Goal: Find specific page/section: Find specific page/section

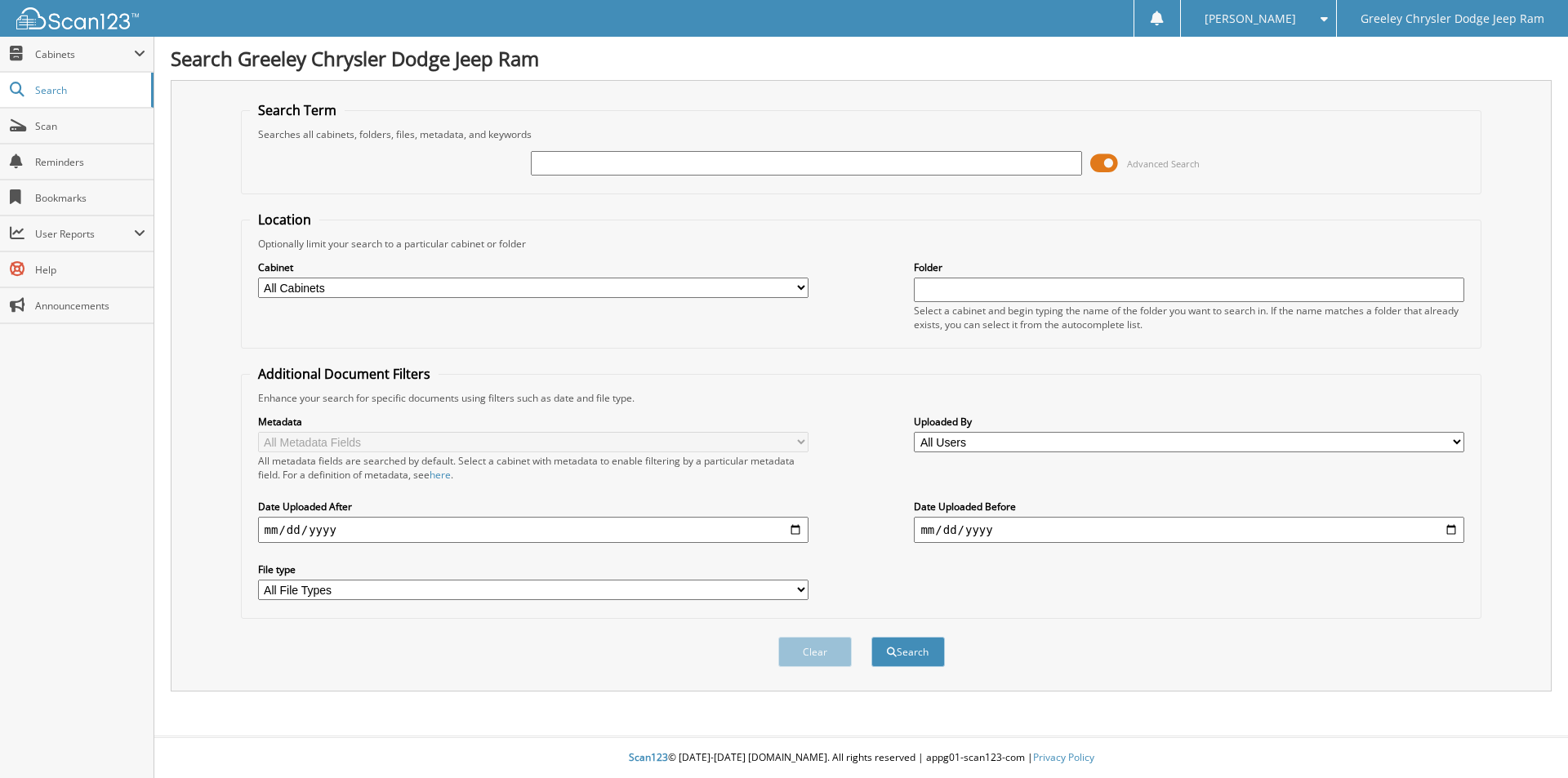
click at [674, 161] on input "text" at bounding box center [806, 163] width 551 height 24
type input "ST582738"
click at [871, 637] on button "Search" at bounding box center [908, 652] width 73 height 30
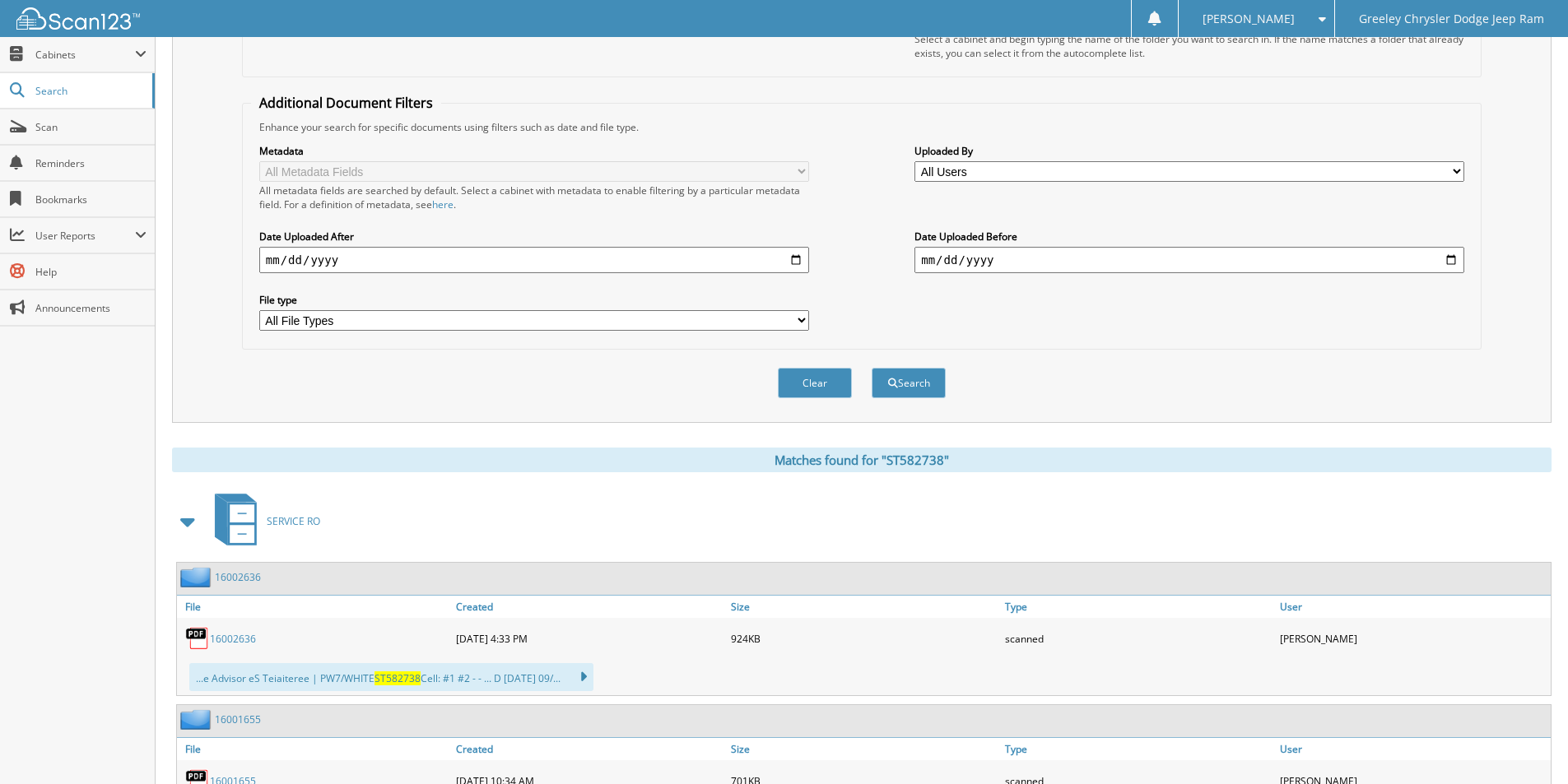
scroll to position [411, 0]
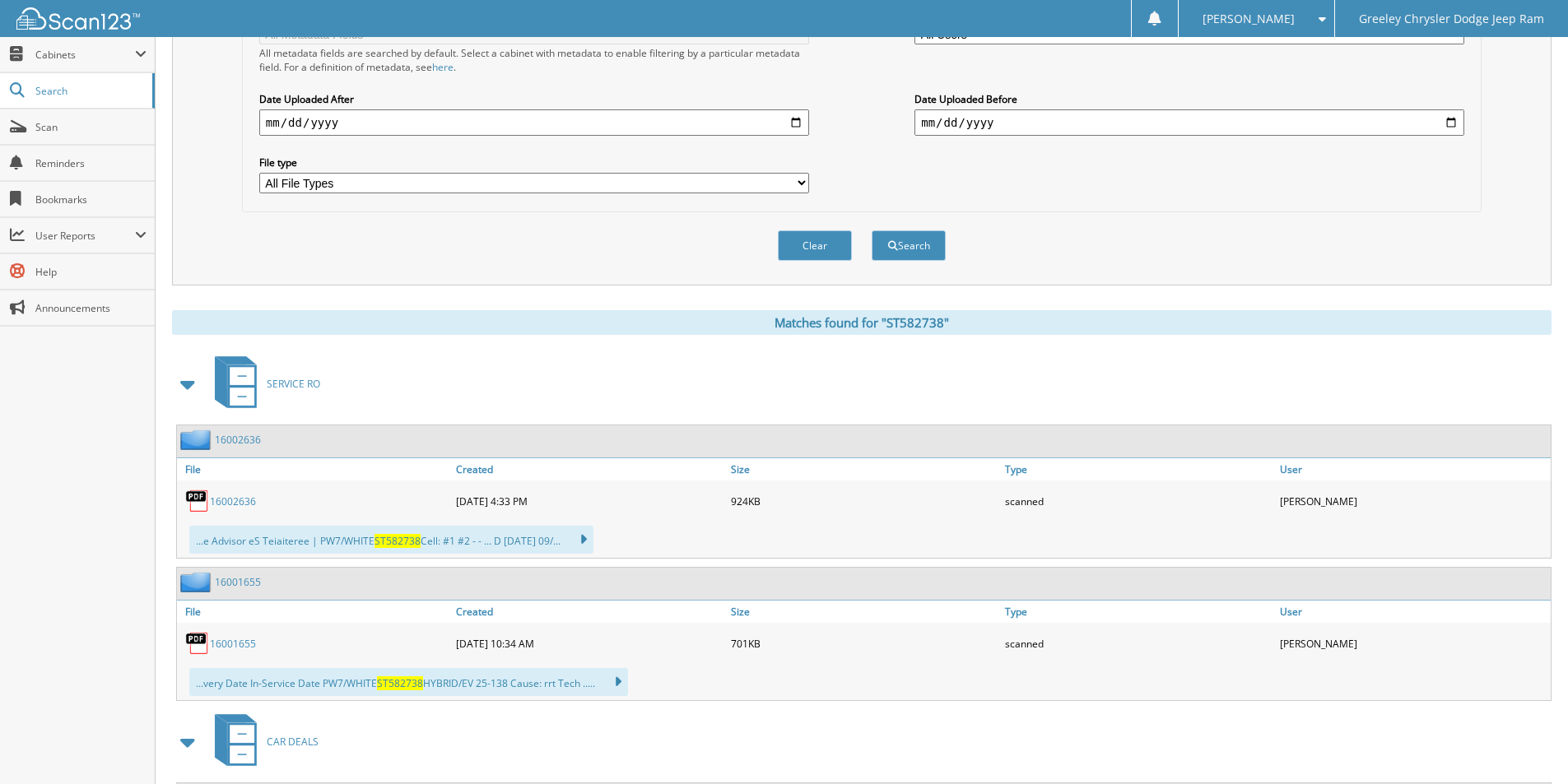
click at [228, 502] on link "16002636" at bounding box center [232, 501] width 46 height 14
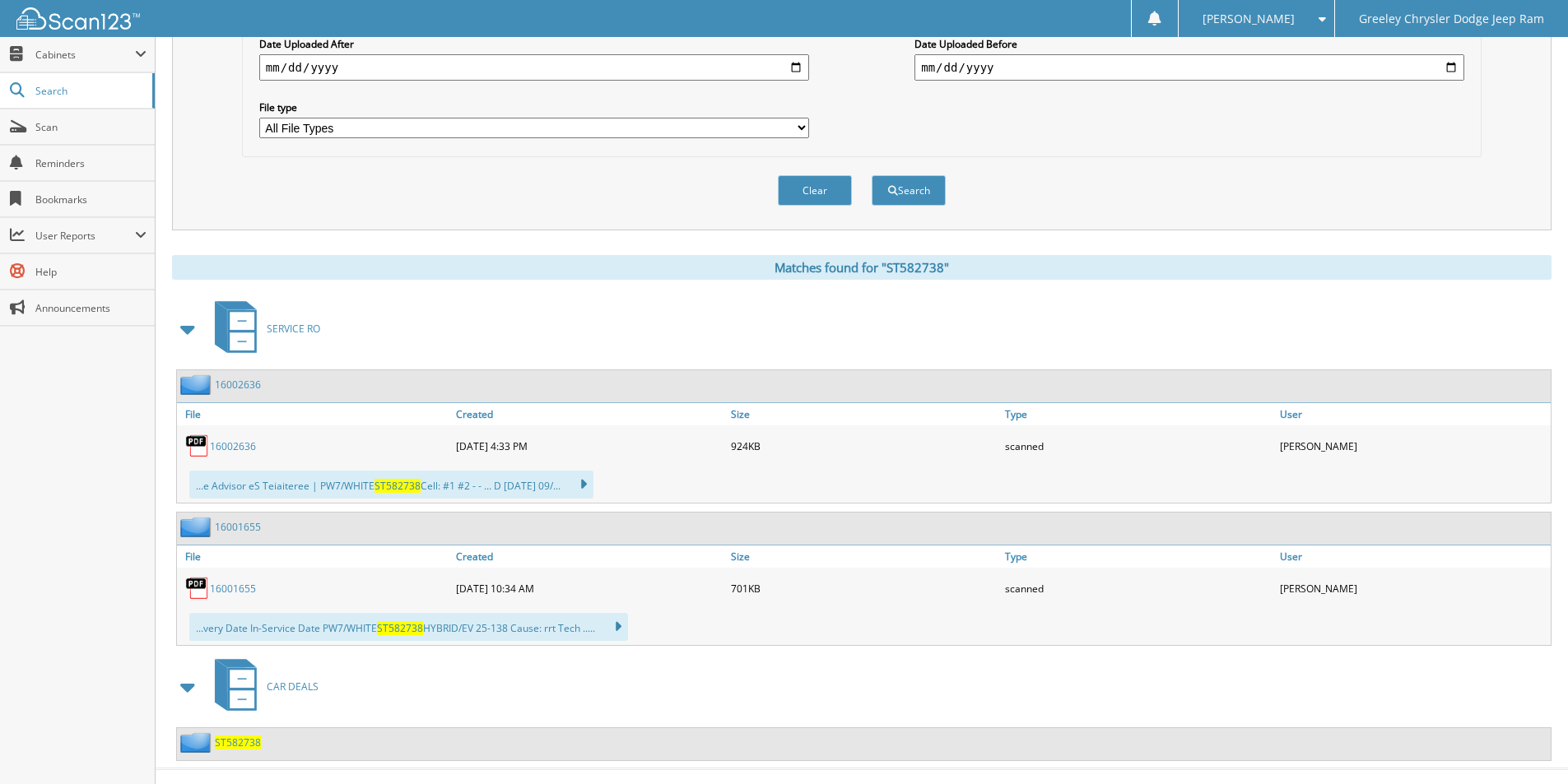
scroll to position [493, 0]
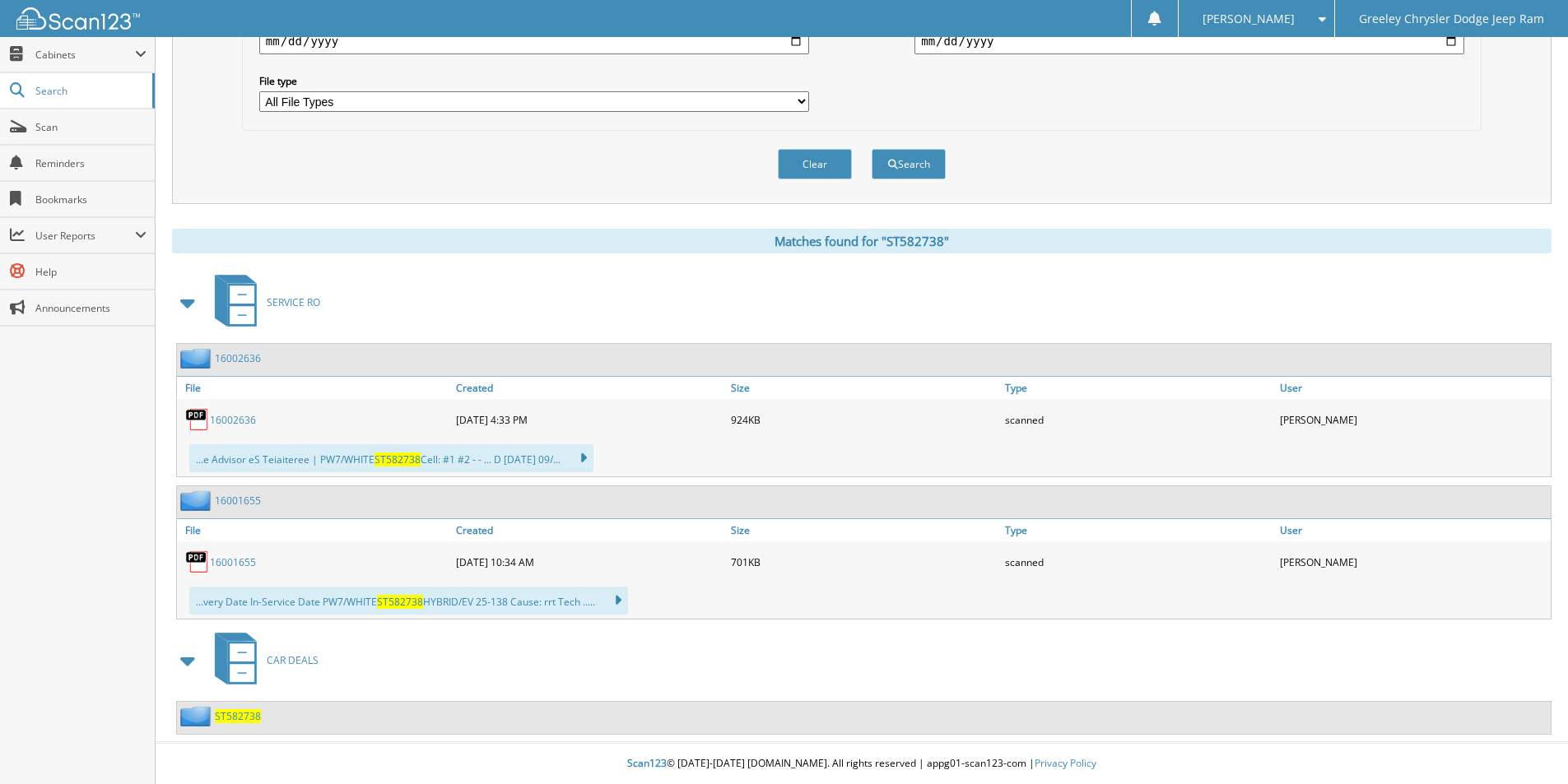
click at [235, 715] on span "ST582738" at bounding box center [238, 716] width 46 height 14
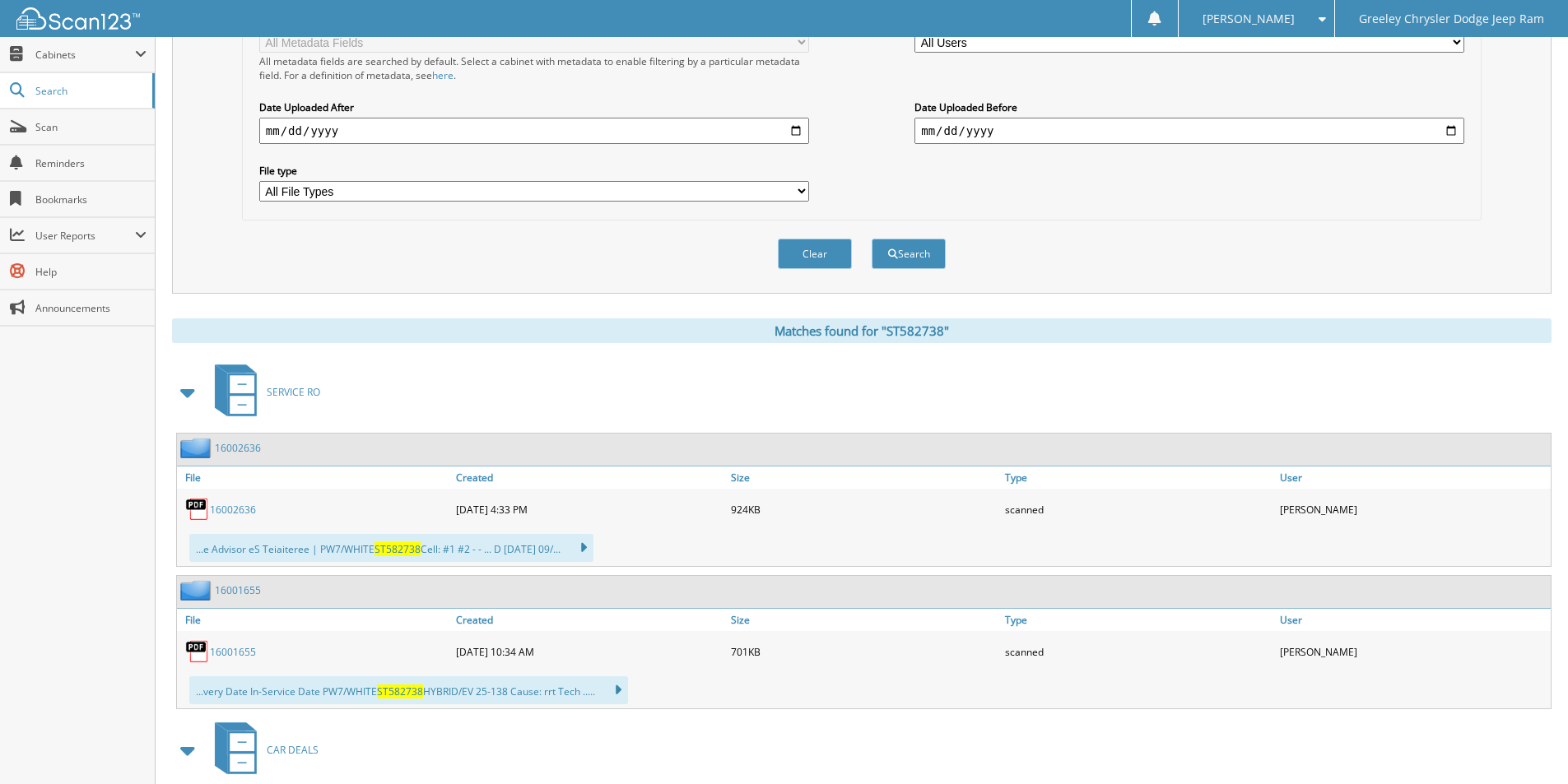
scroll to position [493, 0]
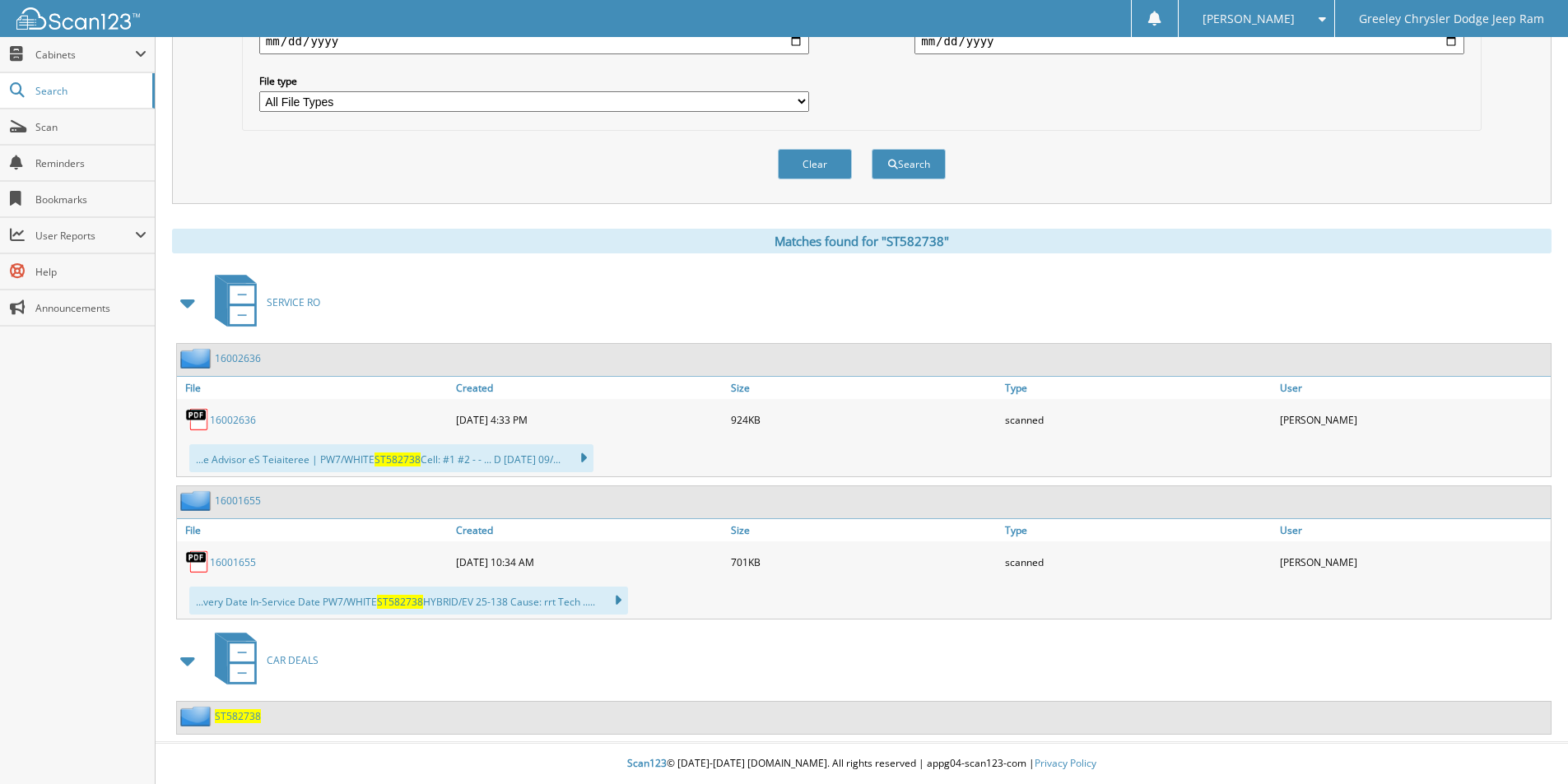
click at [233, 561] on link "16001655" at bounding box center [232, 562] width 46 height 14
click at [244, 715] on span "ST582738" at bounding box center [238, 716] width 46 height 14
